Goal: Information Seeking & Learning: Learn about a topic

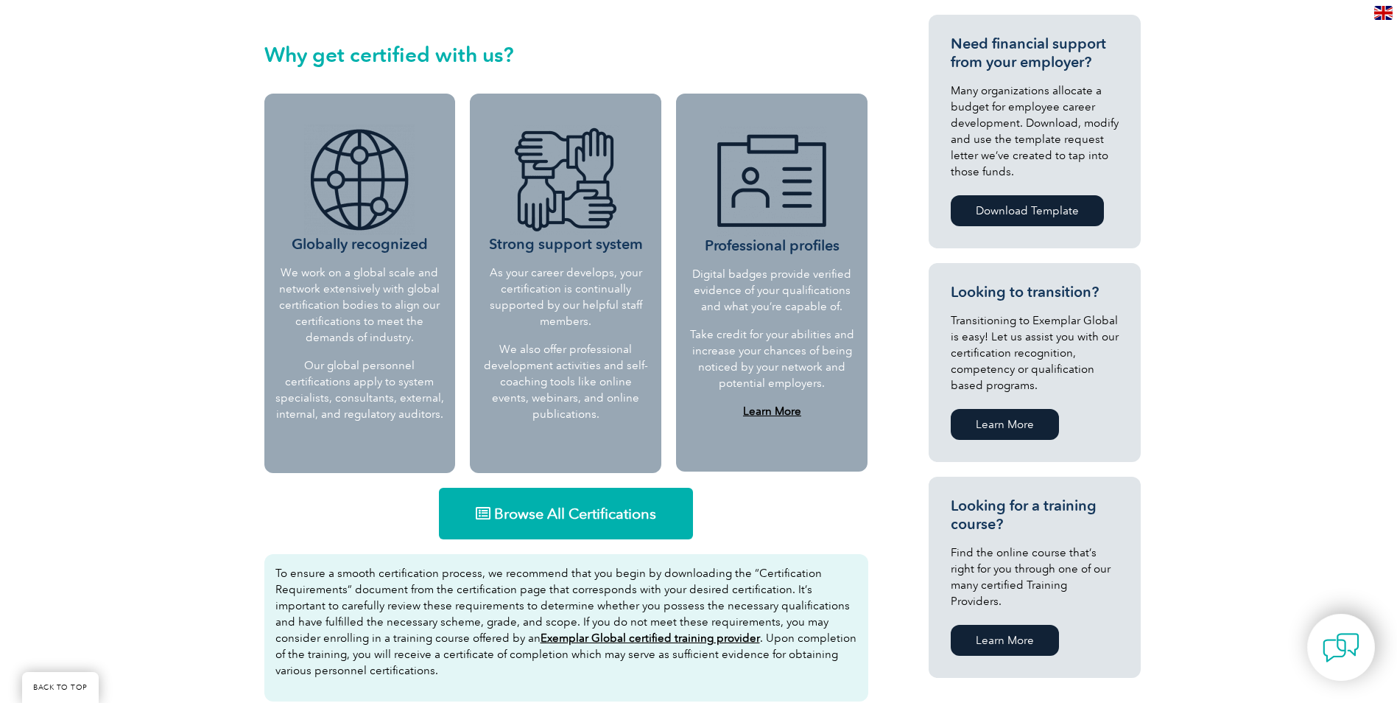
scroll to position [663, 0]
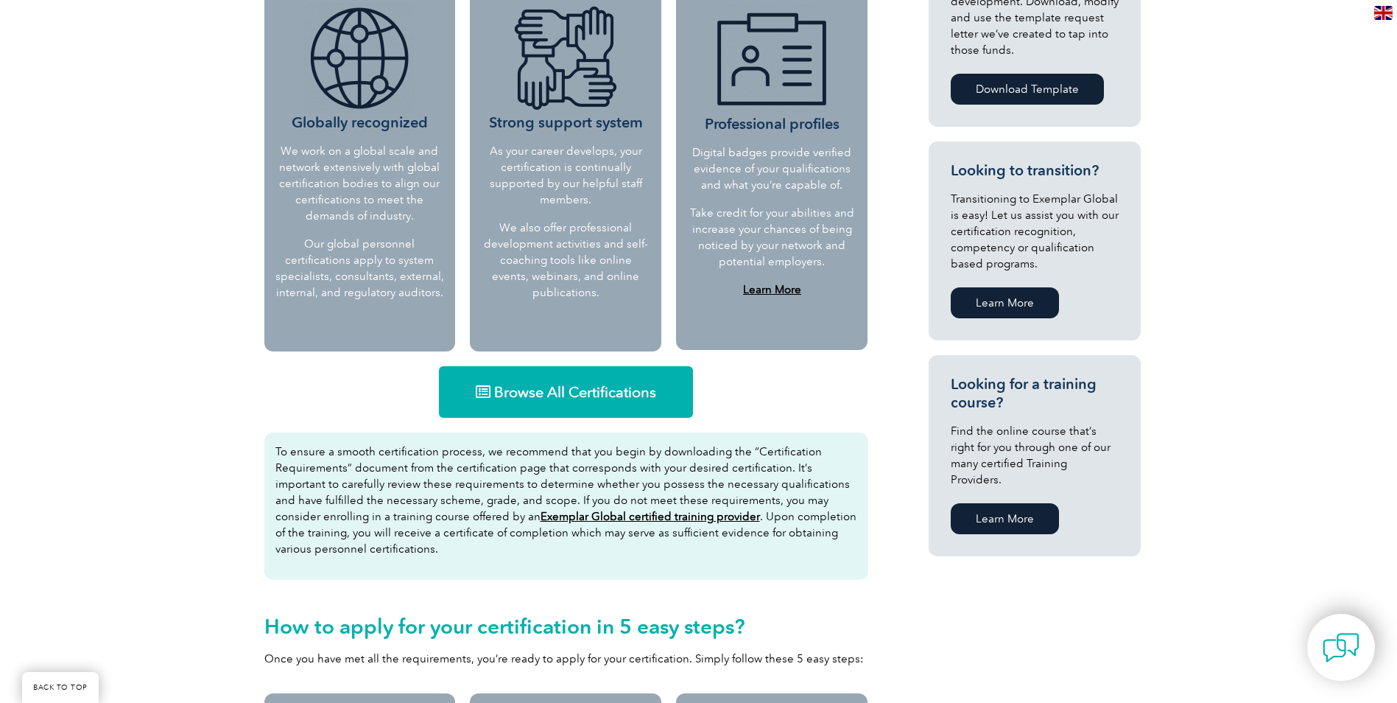
click at [591, 392] on span "Browse All Certifications" at bounding box center [575, 391] width 162 height 15
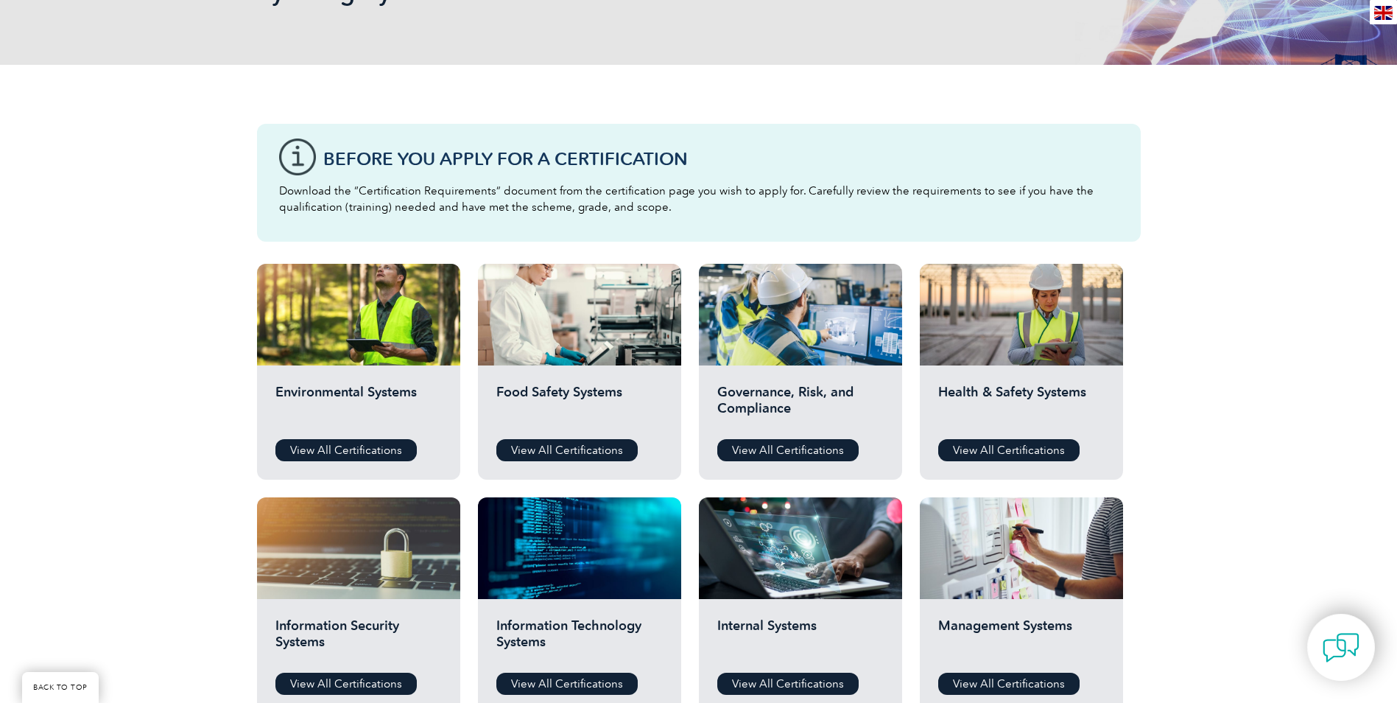
scroll to position [515, 0]
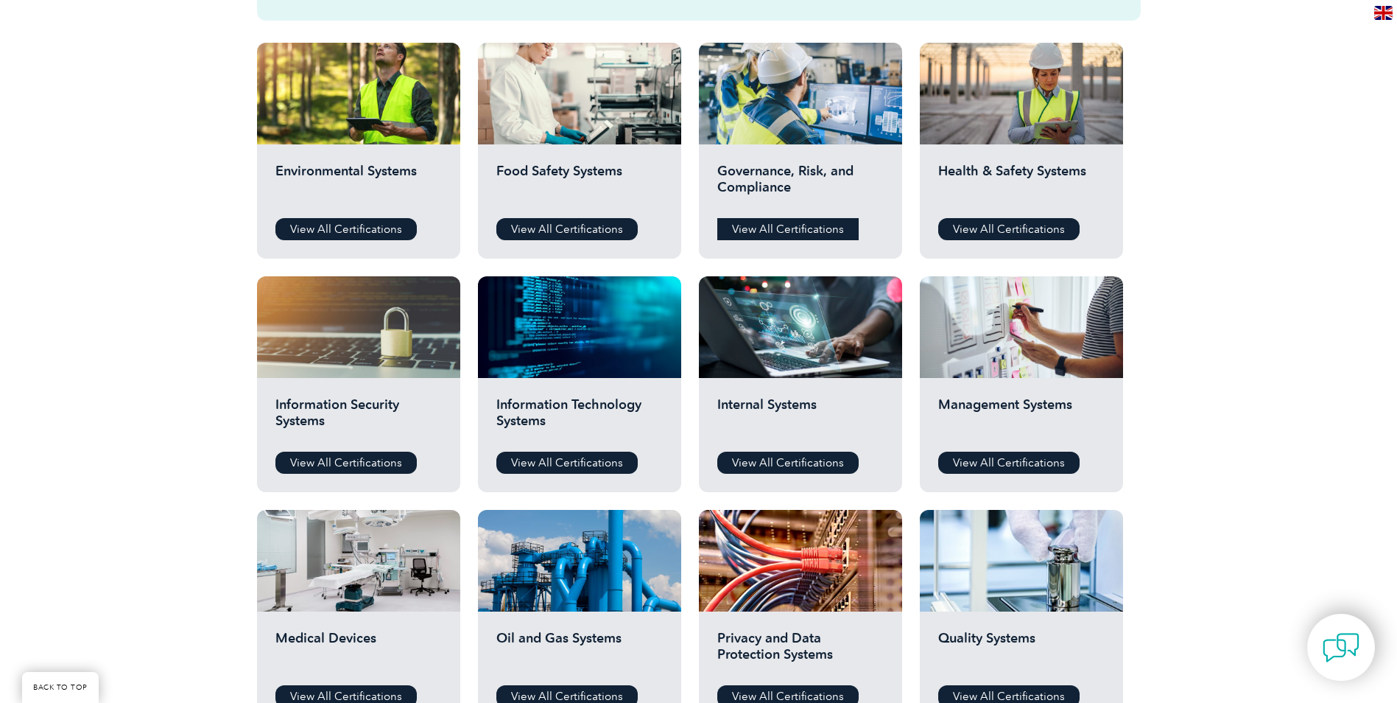
click at [775, 229] on link "View All Certifications" at bounding box center [787, 229] width 141 height 22
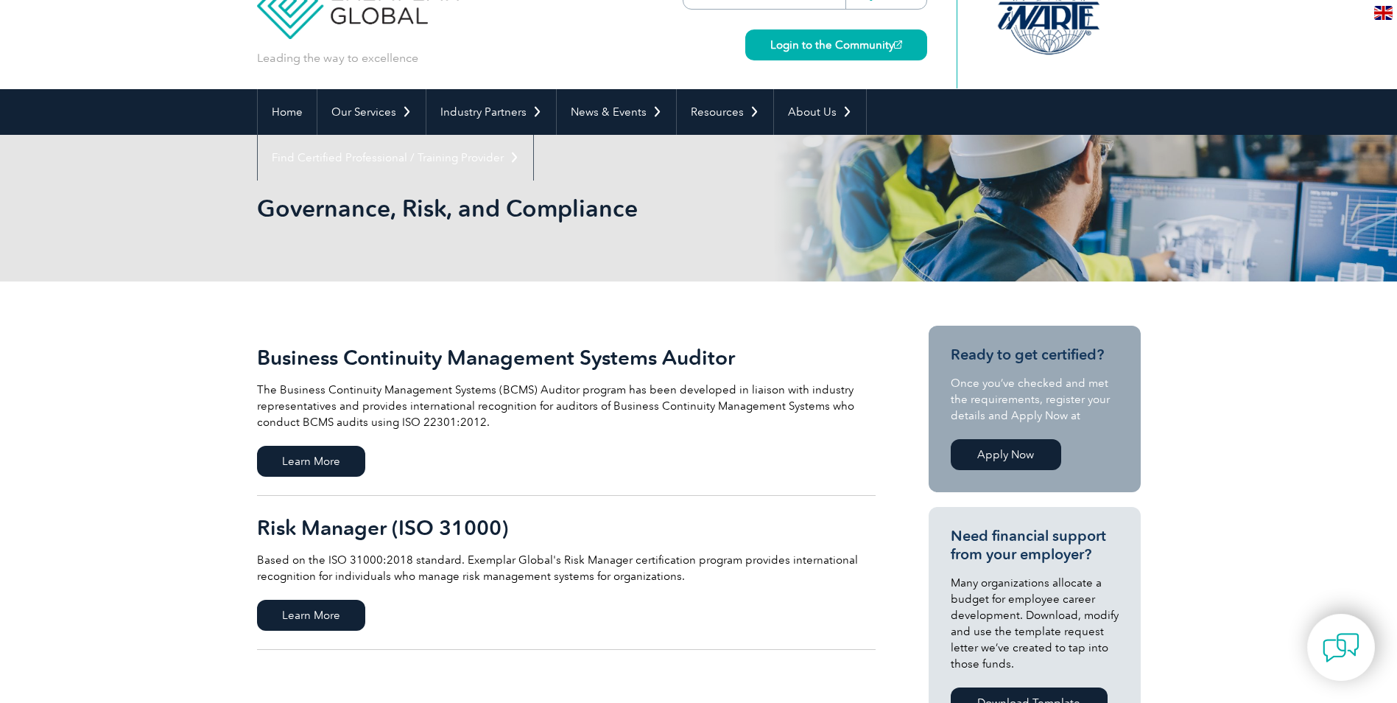
scroll to position [147, 0]
